Goal: Information Seeking & Learning: Learn about a topic

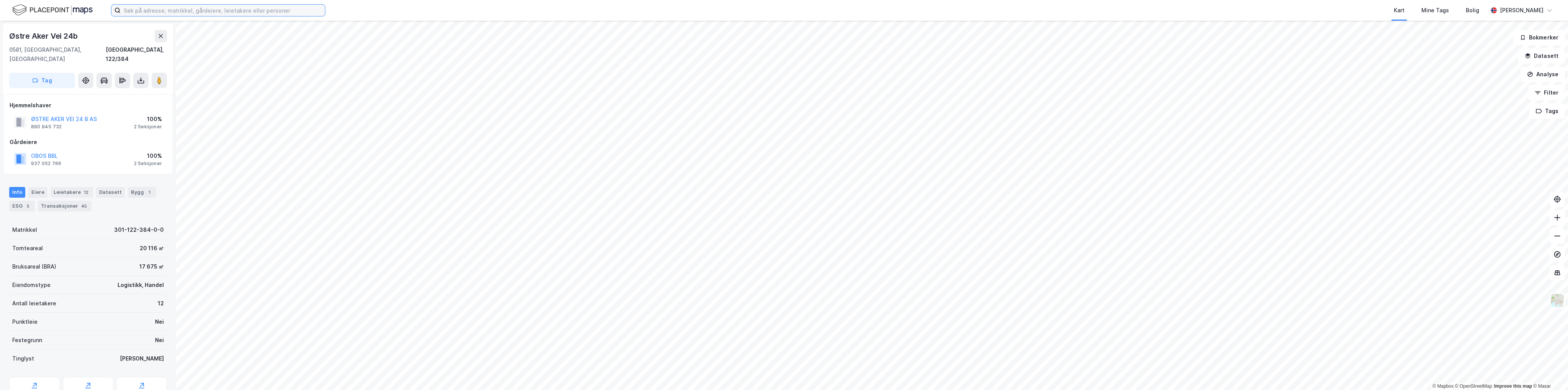
click at [185, 16] on input at bounding box center [223, 10] width 205 height 12
click at [170, 11] on input "kr" at bounding box center [218, 10] width 195 height 12
type input "k"
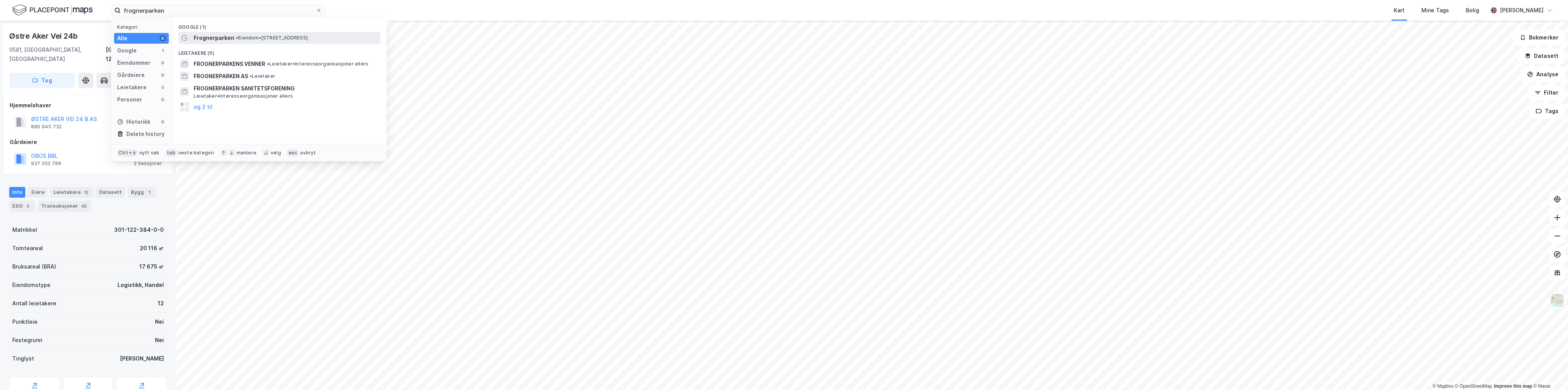
click at [228, 40] on span "Frognerparken" at bounding box center [214, 38] width 41 height 9
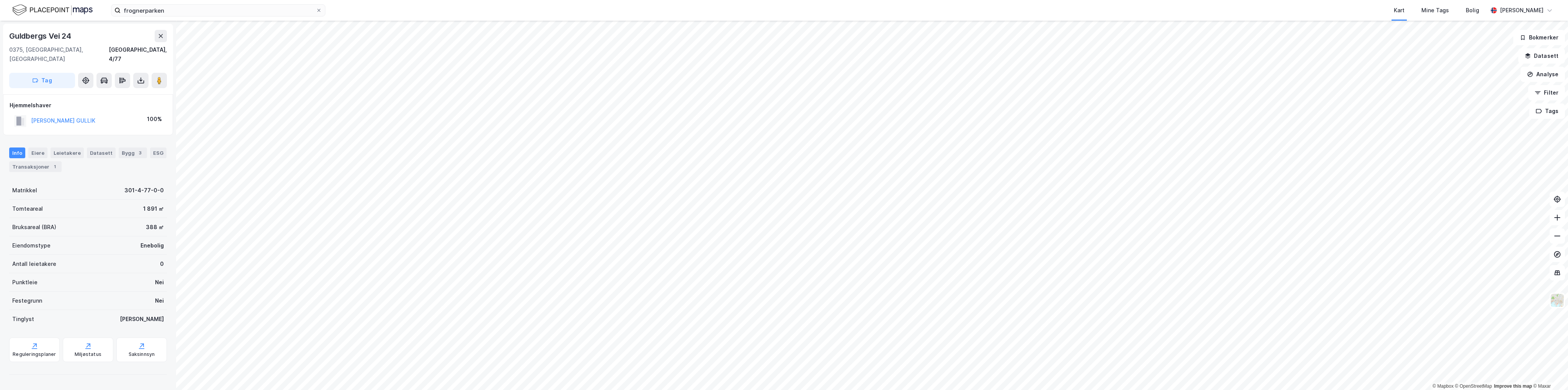
click at [1110, 390] on html "frognerparken Kart Mine Tags Bolig [PERSON_NAME] © Mapbox © OpenStreetMap Impro…" at bounding box center [784, 195] width 1568 height 390
click at [998, 390] on html "frognerparken Kart Mine Tags Bolig [PERSON_NAME] © Mapbox © OpenStreetMap Impro…" at bounding box center [784, 195] width 1568 height 390
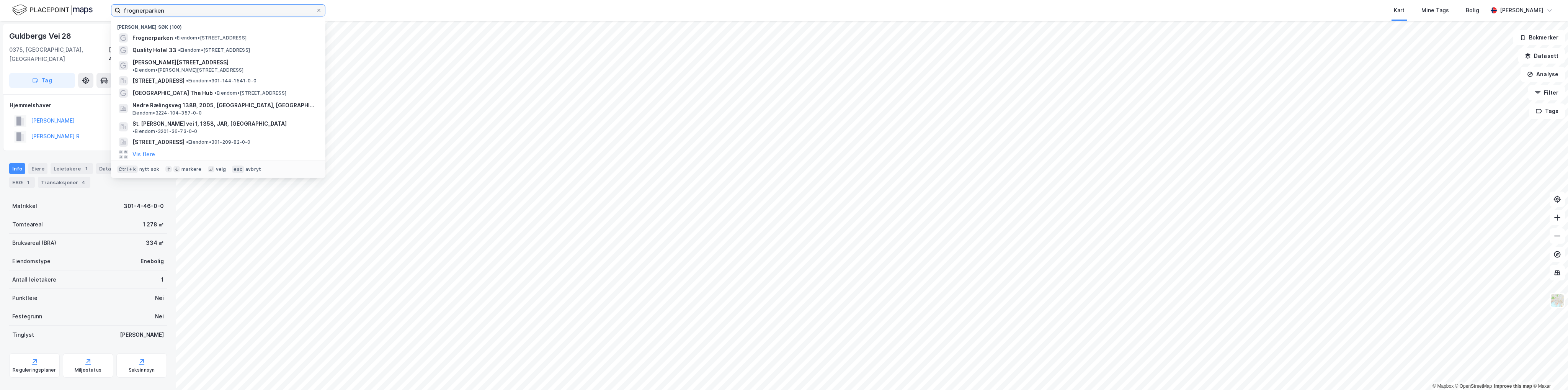
drag, startPoint x: 172, startPoint y: 11, endPoint x: 0, endPoint y: 2, distance: 172.2
click at [0, 2] on div "frognerparken Nylige søk (100) [GEOGRAPHIC_DATA] • Eiendom • [STREET_ADDRESS] Q…" at bounding box center [784, 10] width 1568 height 21
paste input "Skøyenstubben 4"
type input "Skøyenstubben 4"
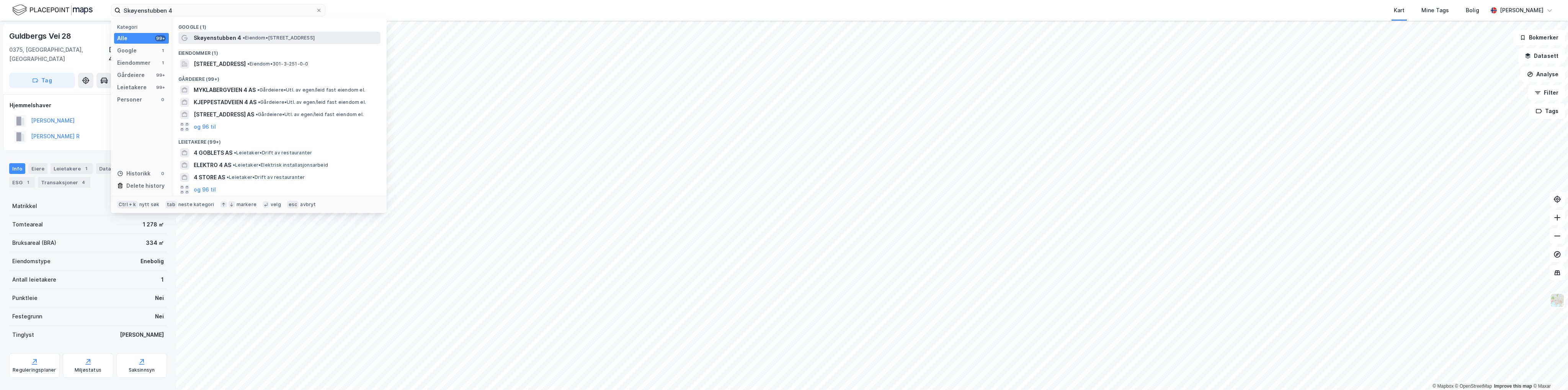
click at [212, 37] on span "Skøyenstubben 4" at bounding box center [217, 38] width 47 height 9
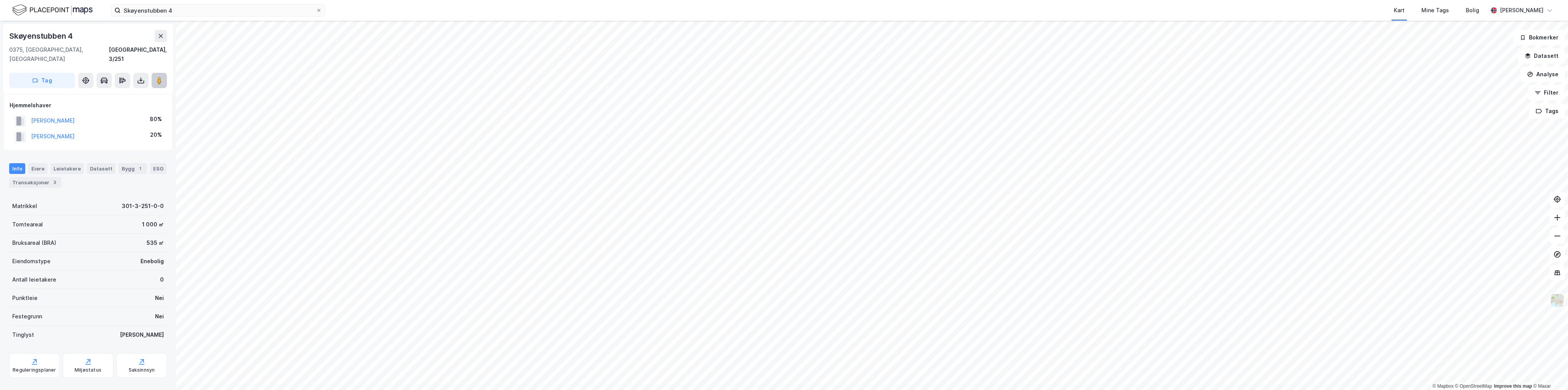
click at [161, 77] on image at bounding box center [159, 80] width 5 height 8
